Goal: Task Accomplishment & Management: Manage account settings

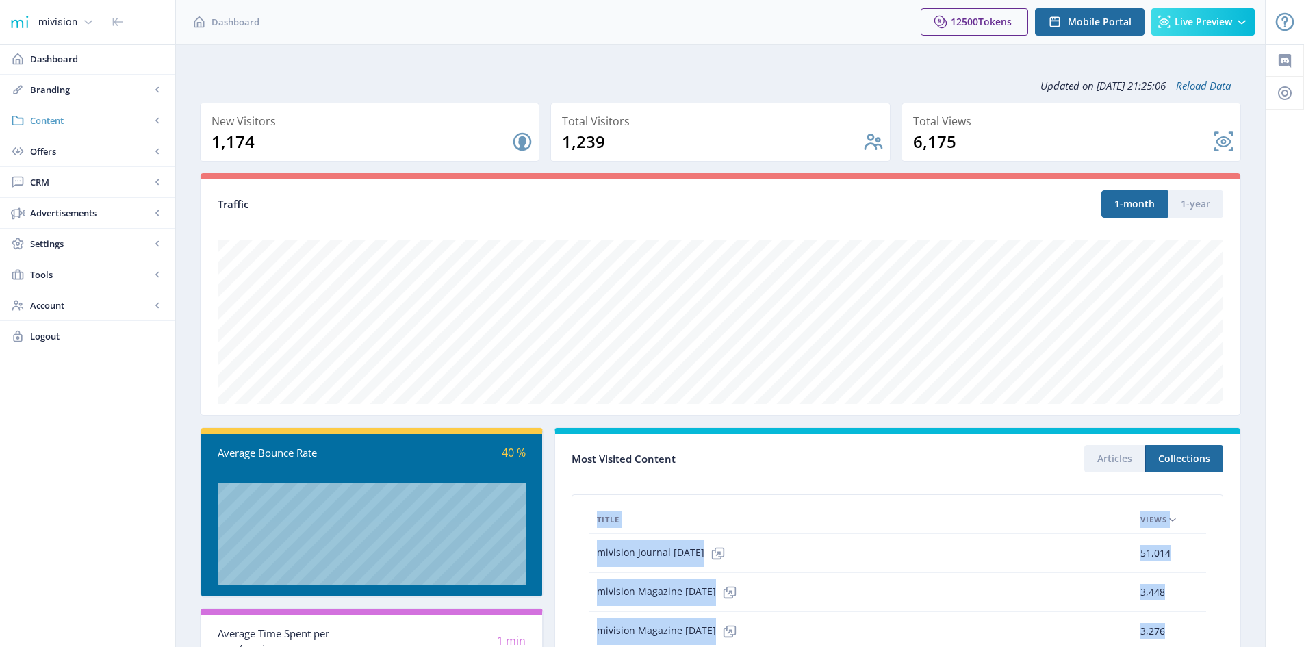
click at [57, 123] on span "Content" at bounding box center [90, 121] width 120 height 14
click at [66, 177] on span "Collections" at bounding box center [103, 182] width 118 height 14
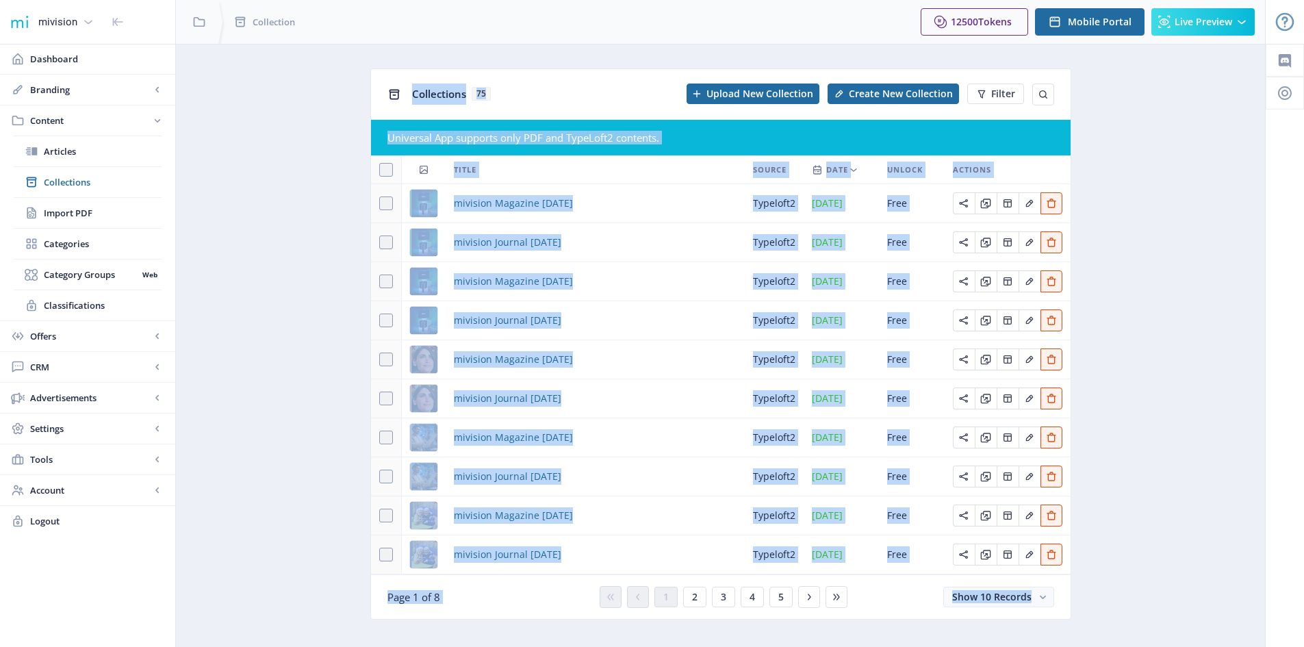
click at [231, 153] on app-content-issues "Collections 75 Upload New Collection Create New Collection Filter Universal App…" at bounding box center [720, 354] width 1041 height 572
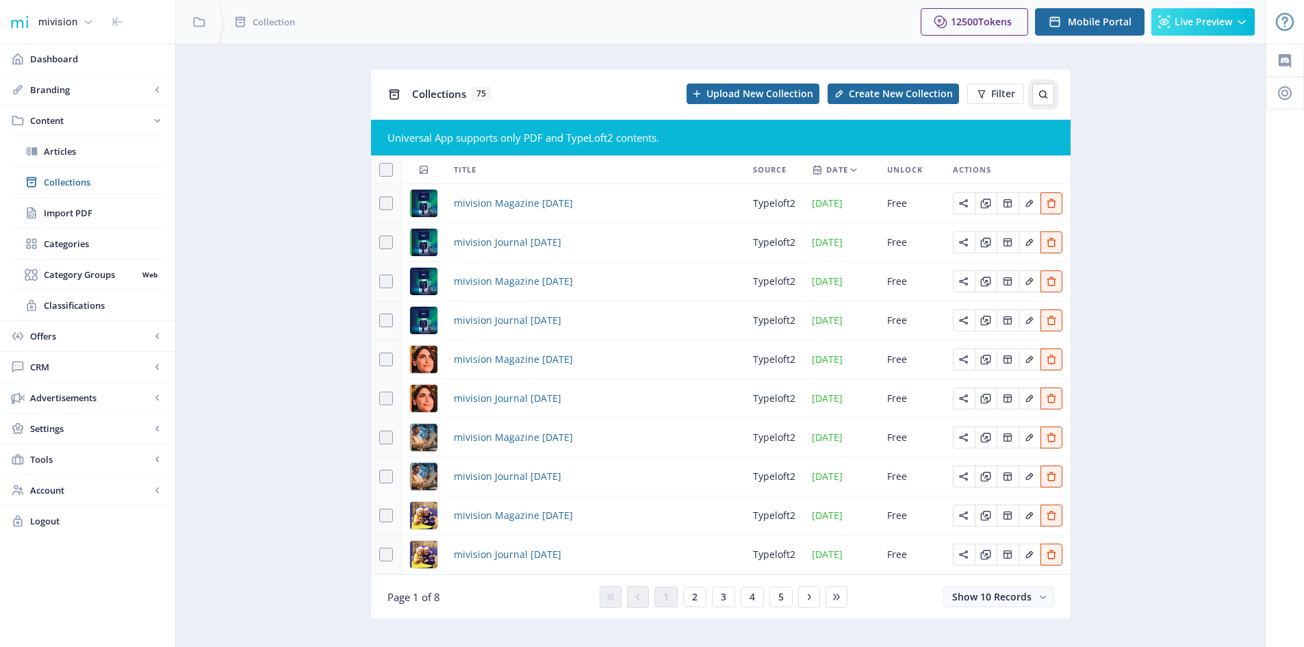
click at [1044, 94] on icon at bounding box center [1043, 94] width 11 height 11
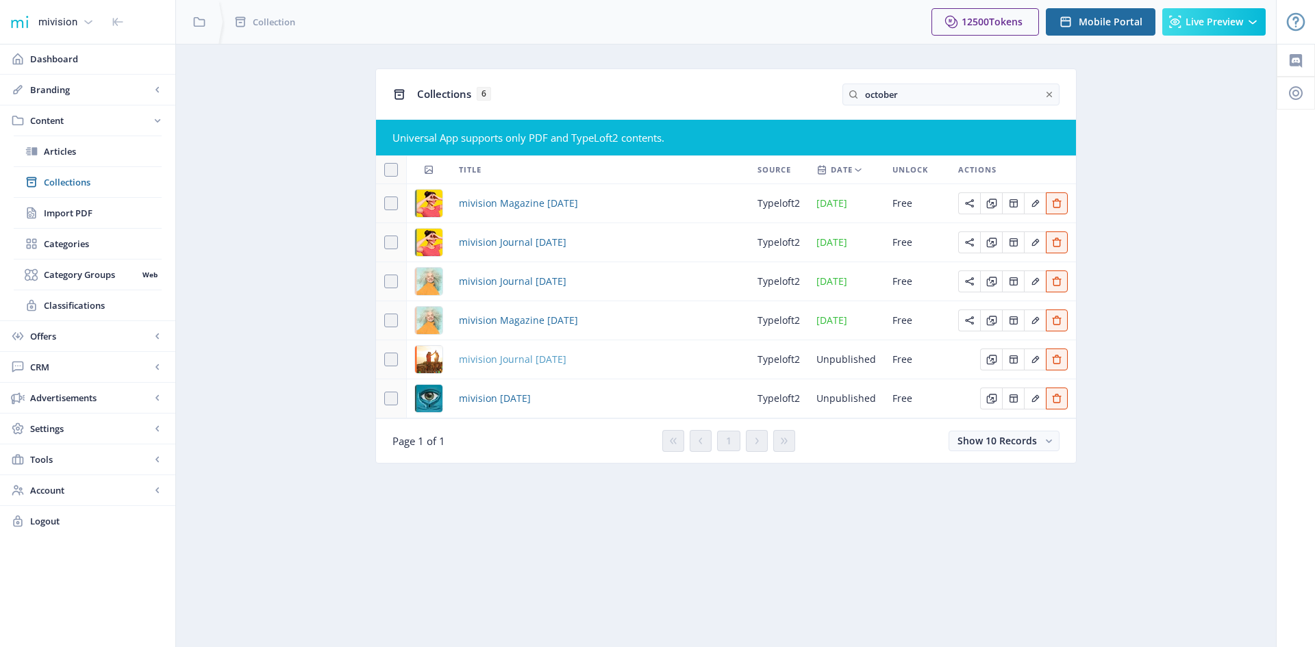
type input "october"
click at [498, 358] on span "mivision Journal [DATE]" at bounding box center [512, 359] width 107 height 16
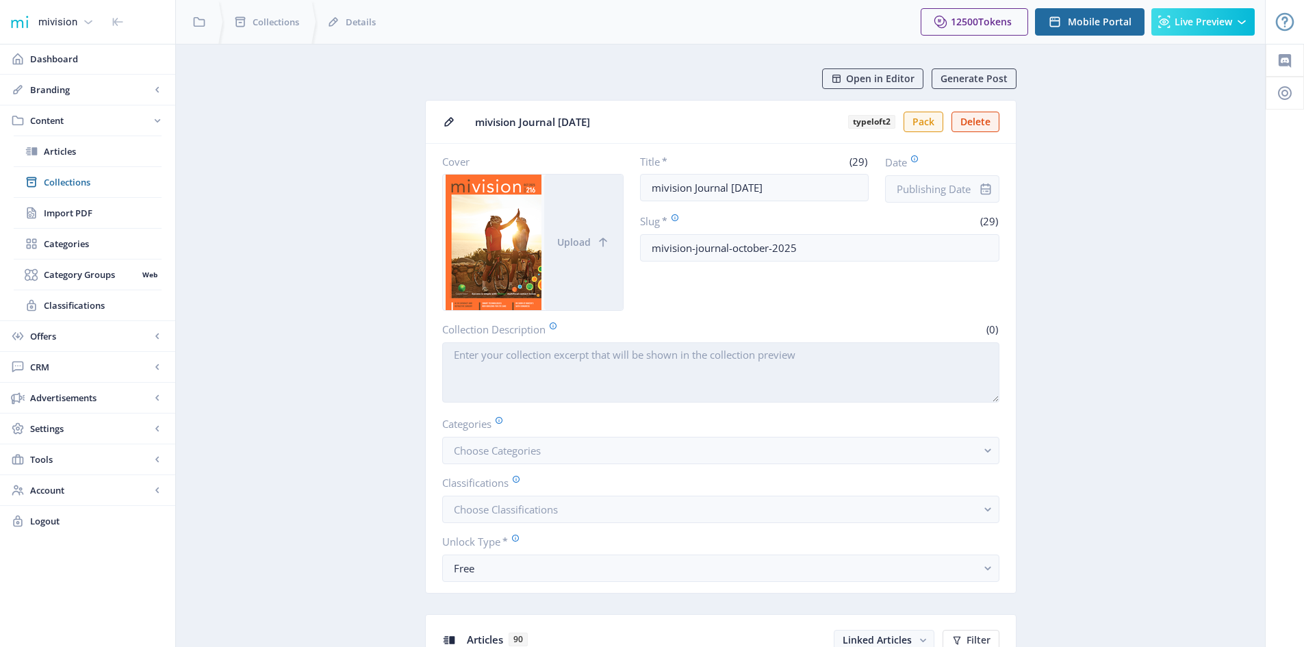
click at [492, 364] on textarea "Collection Description" at bounding box center [720, 372] width 557 height 60
paste textarea "Ai In Cataract and [MEDICAL_DATA] | Smart Technologies: New Horizons For Eye Ca…"
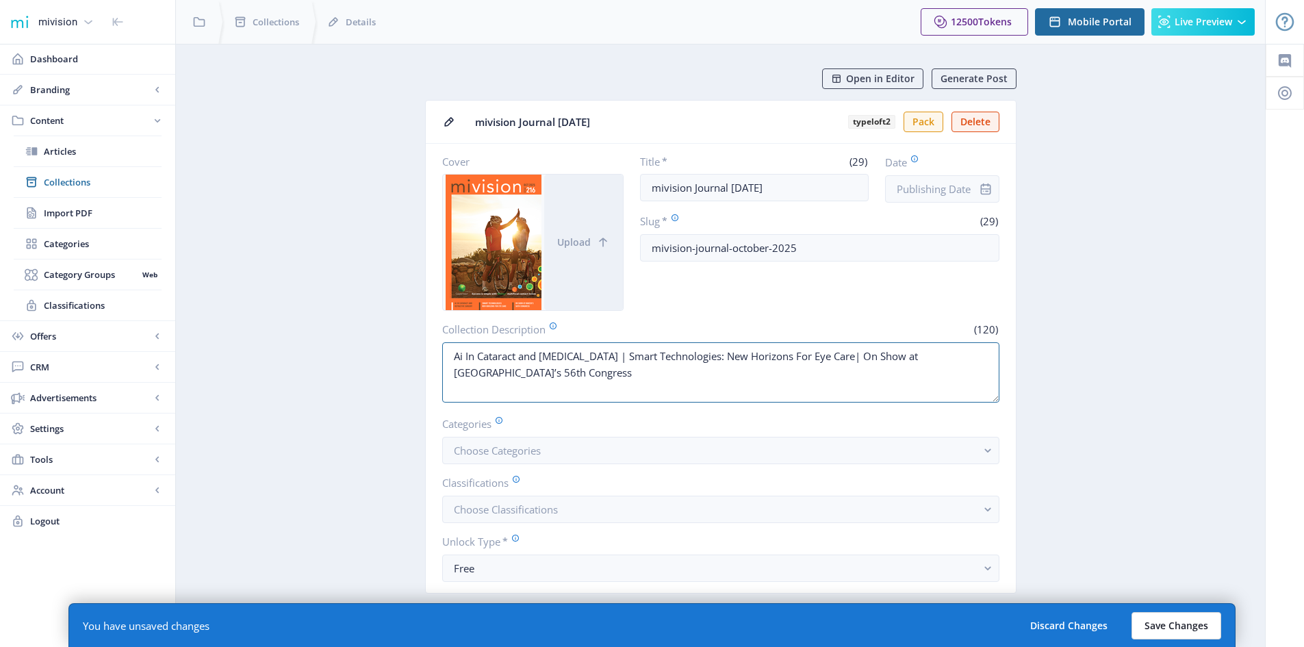
type textarea "Ai In Cataract and [MEDICAL_DATA] | Smart Technologies: New Horizons For Eye Ca…"
click at [1178, 632] on button "Save Changes" at bounding box center [1177, 625] width 90 height 27
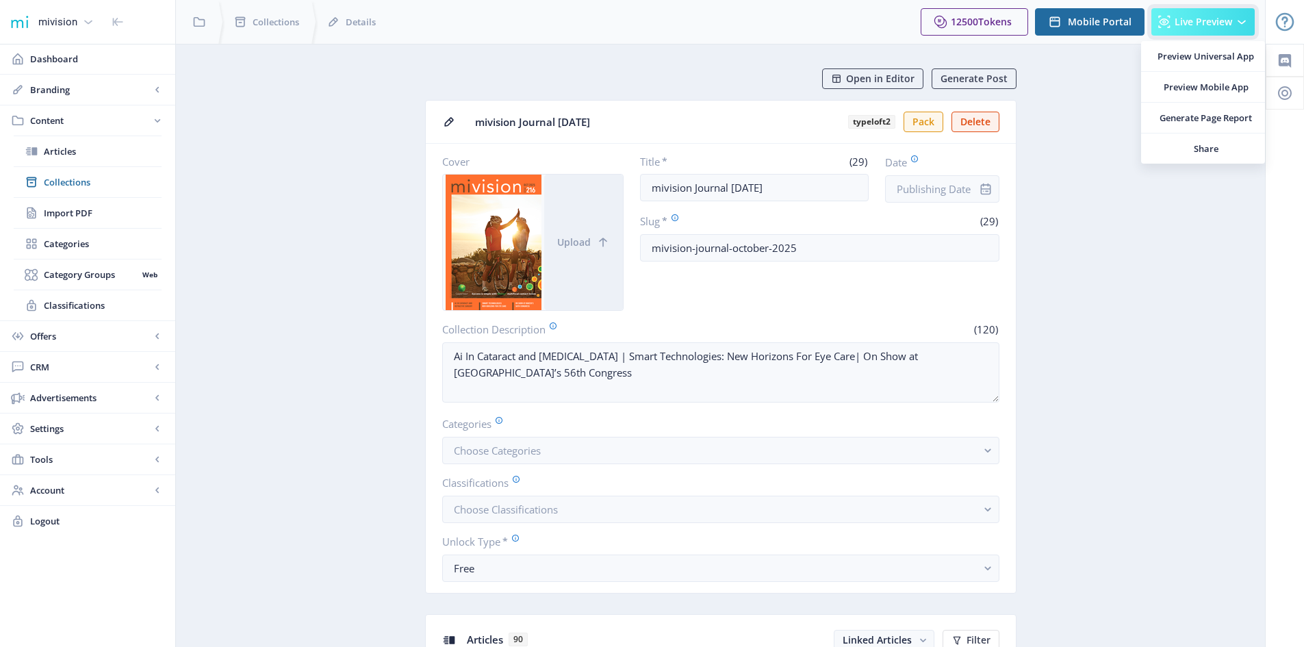
click at [1201, 26] on span "Live Preview" at bounding box center [1204, 21] width 58 height 11
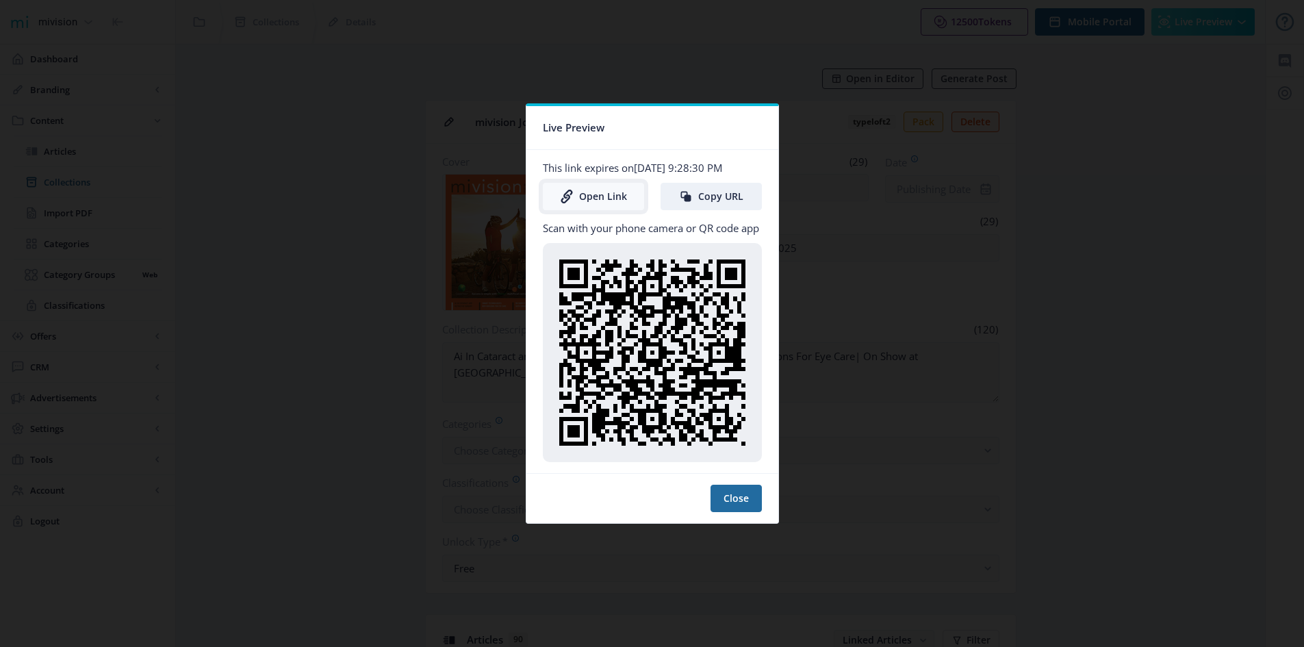
click at [587, 193] on link "Open Link" at bounding box center [593, 196] width 101 height 27
click at [615, 198] on link "Open Link" at bounding box center [593, 196] width 101 height 27
click at [748, 500] on button "Close" at bounding box center [736, 498] width 51 height 27
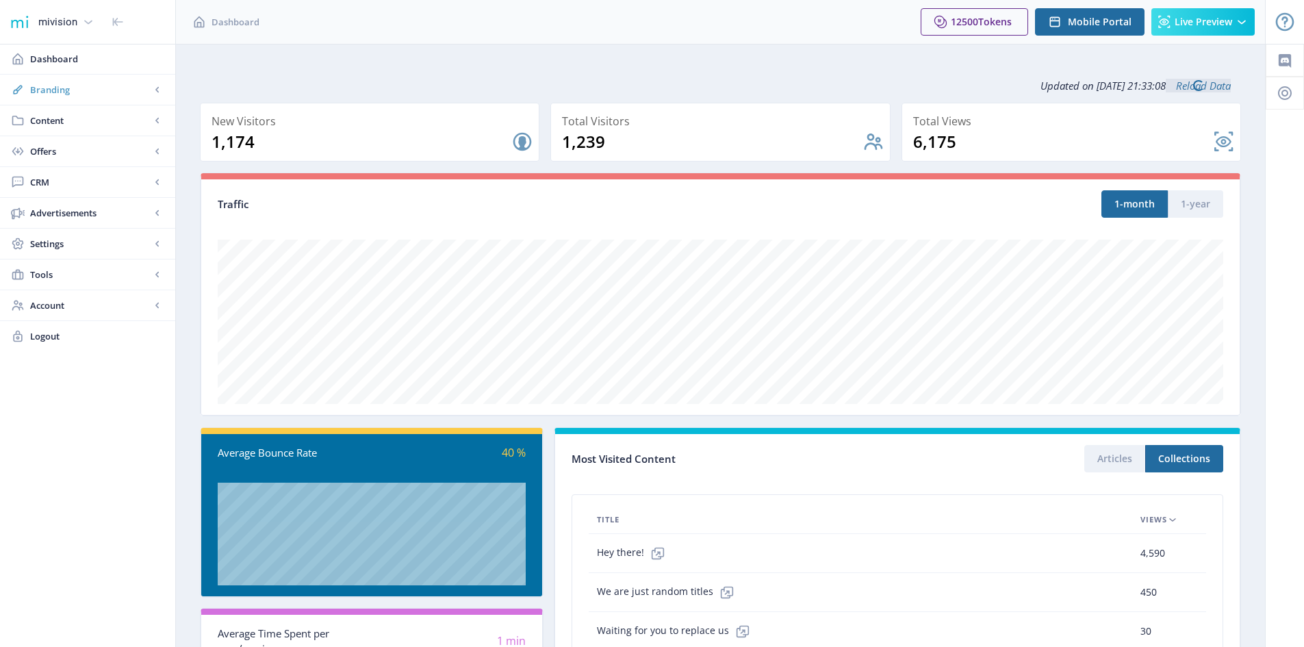
click at [72, 90] on span "Branding" at bounding box center [90, 90] width 120 height 14
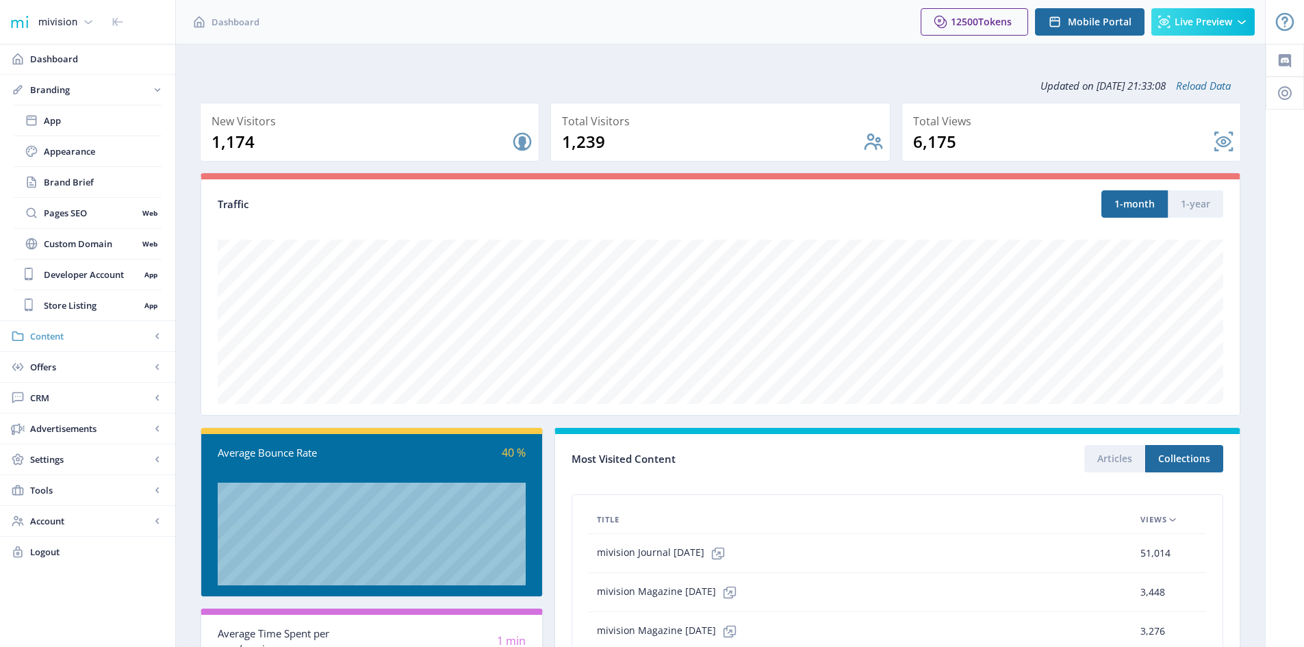
click at [41, 333] on span "Content" at bounding box center [90, 336] width 120 height 14
click at [58, 184] on span "Collections" at bounding box center [103, 182] width 118 height 14
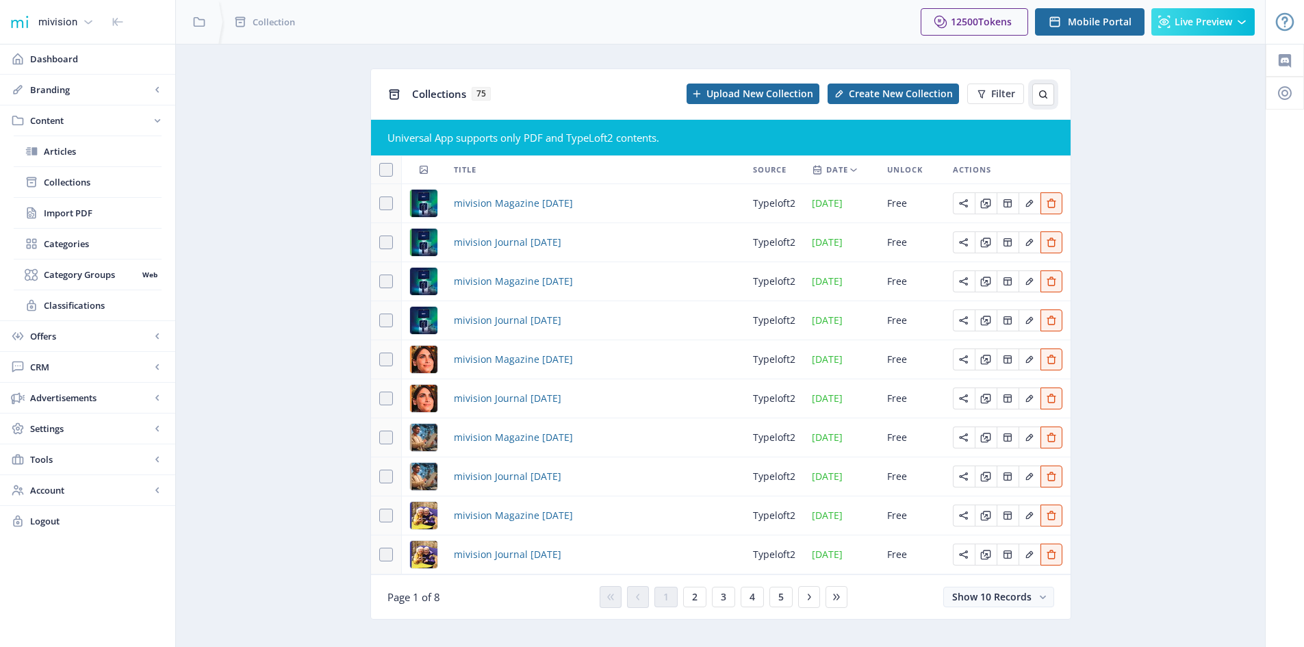
click at [1045, 94] on icon at bounding box center [1043, 94] width 8 height 8
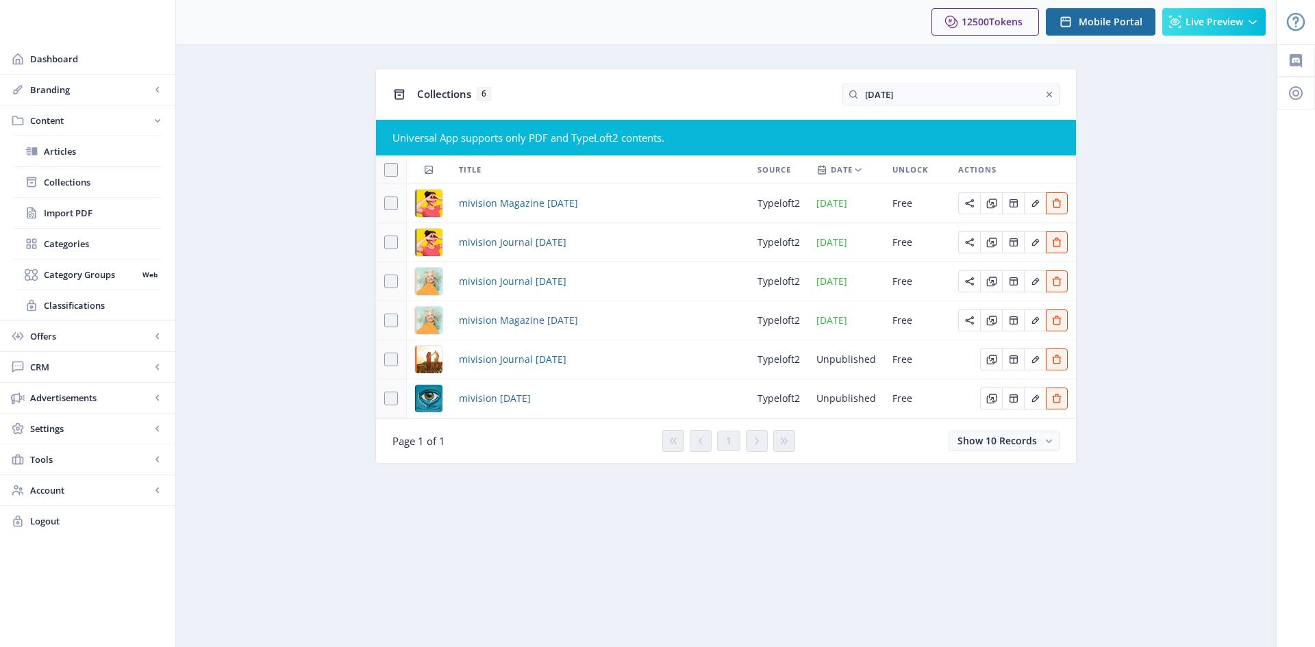
type input "[DATE]"
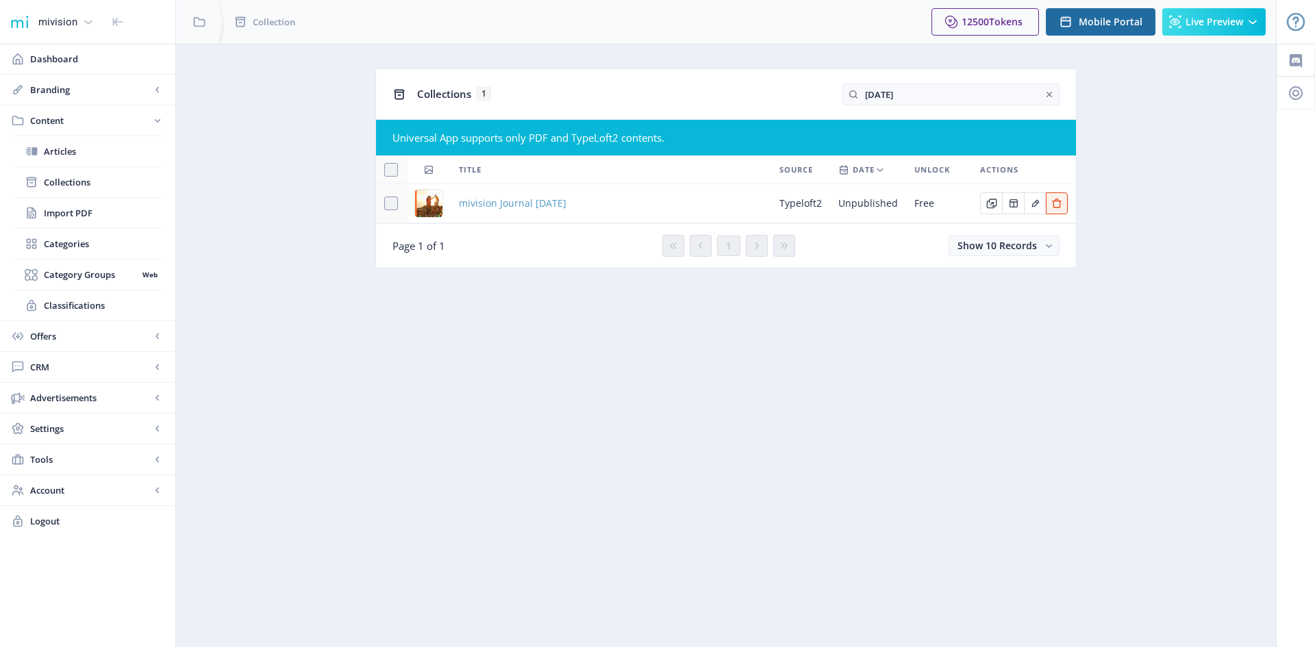
click at [566, 199] on span "mivision Journal [DATE]" at bounding box center [512, 203] width 107 height 16
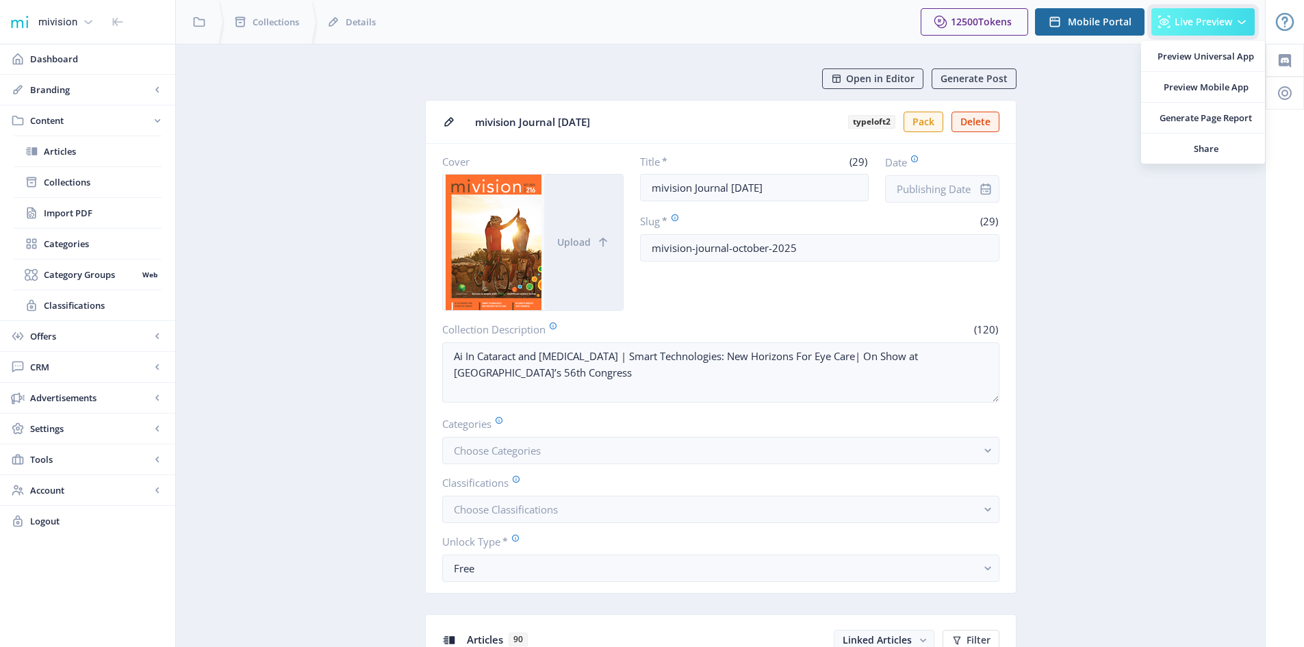
click at [1189, 23] on span "Live Preview" at bounding box center [1204, 21] width 58 height 11
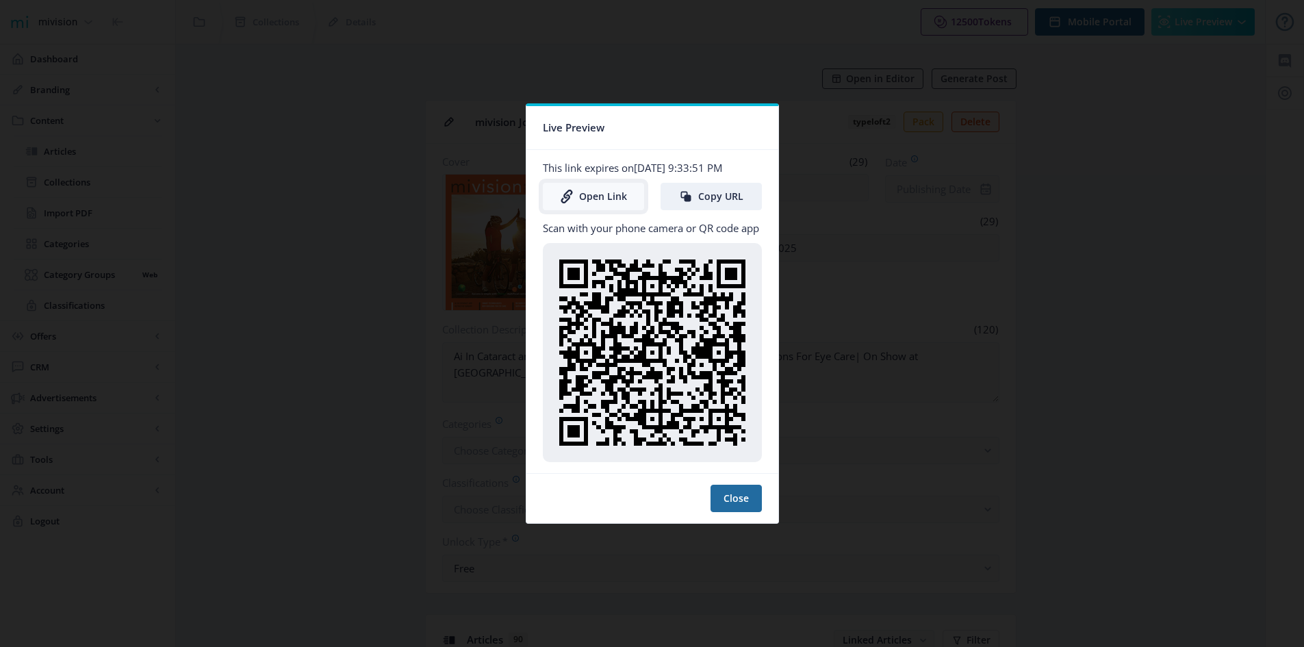
click at [596, 199] on link "Open Link" at bounding box center [593, 196] width 101 height 27
